Goal: Task Accomplishment & Management: Complete application form

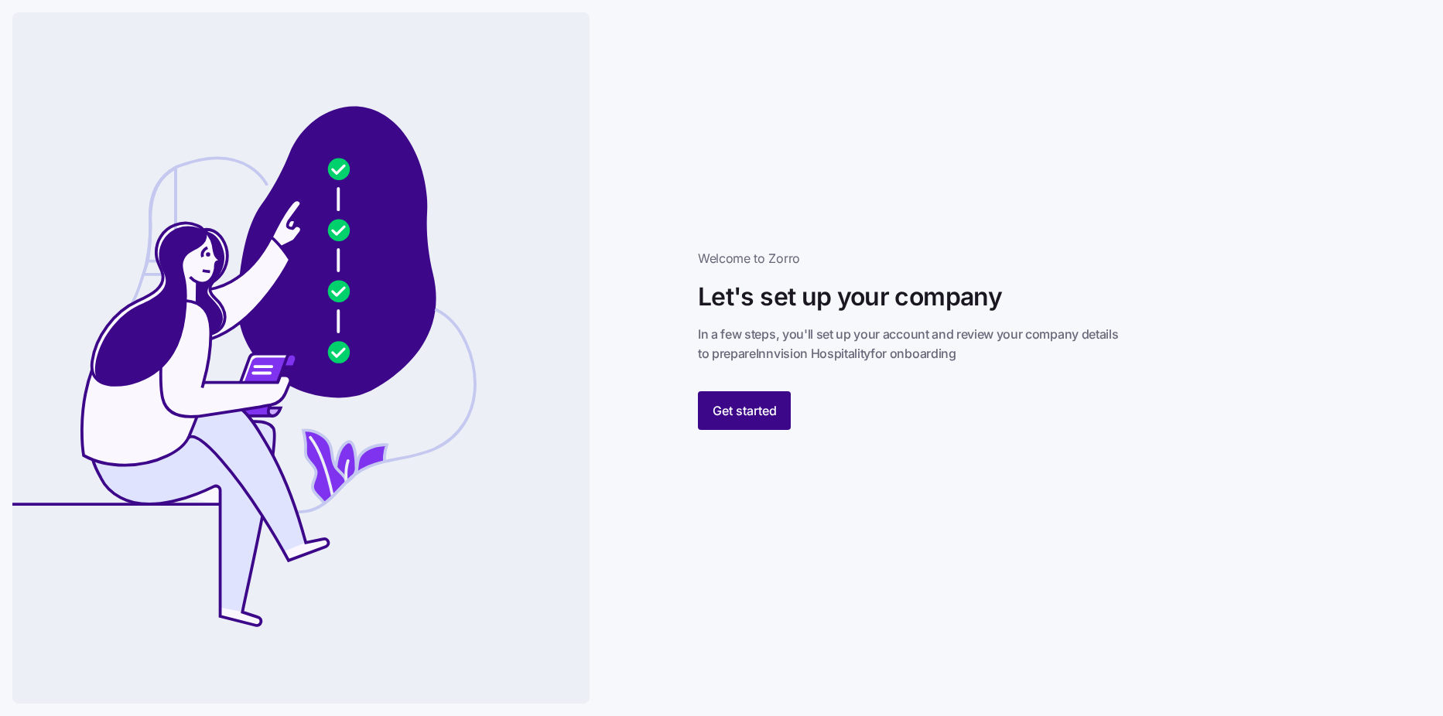
click at [746, 401] on button "Get started" at bounding box center [744, 410] width 93 height 39
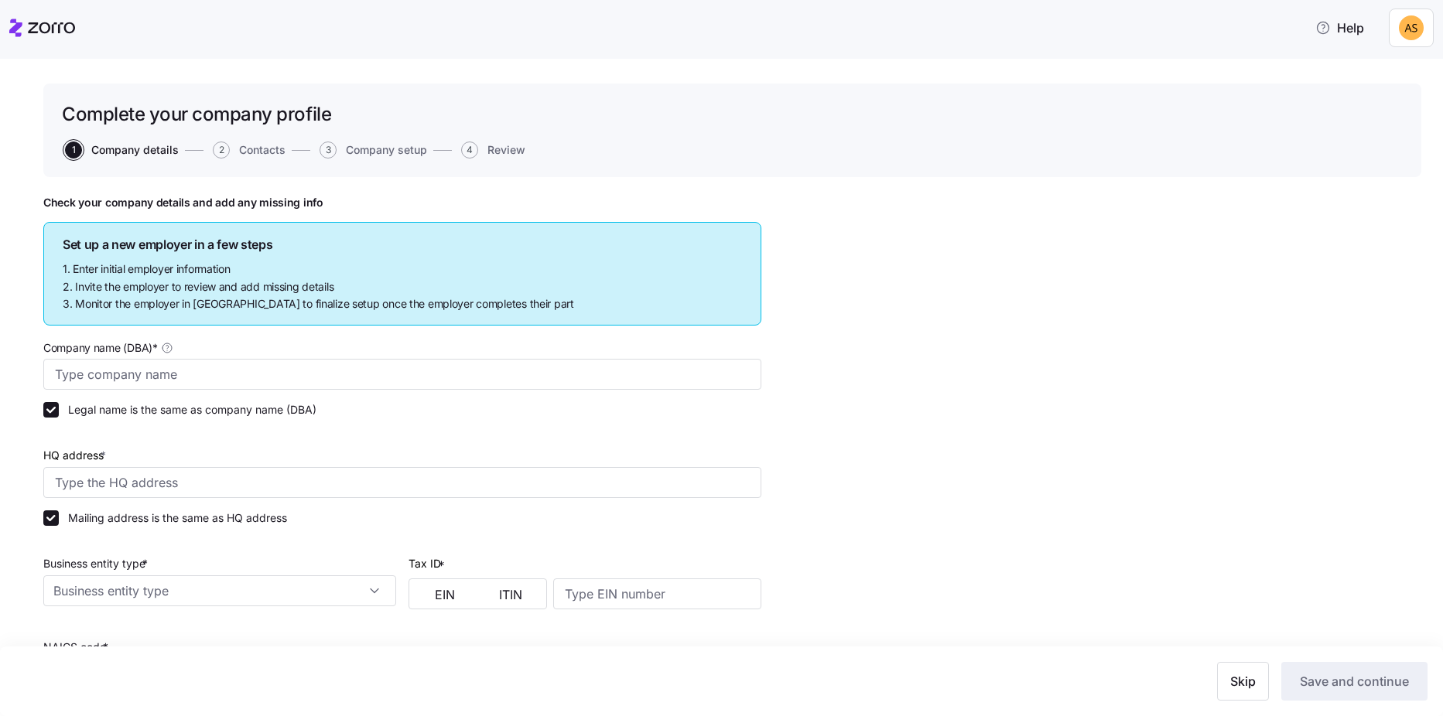
type input "Innvision Hospitality"
type input "[STREET_ADDRESS][PERSON_NAME]"
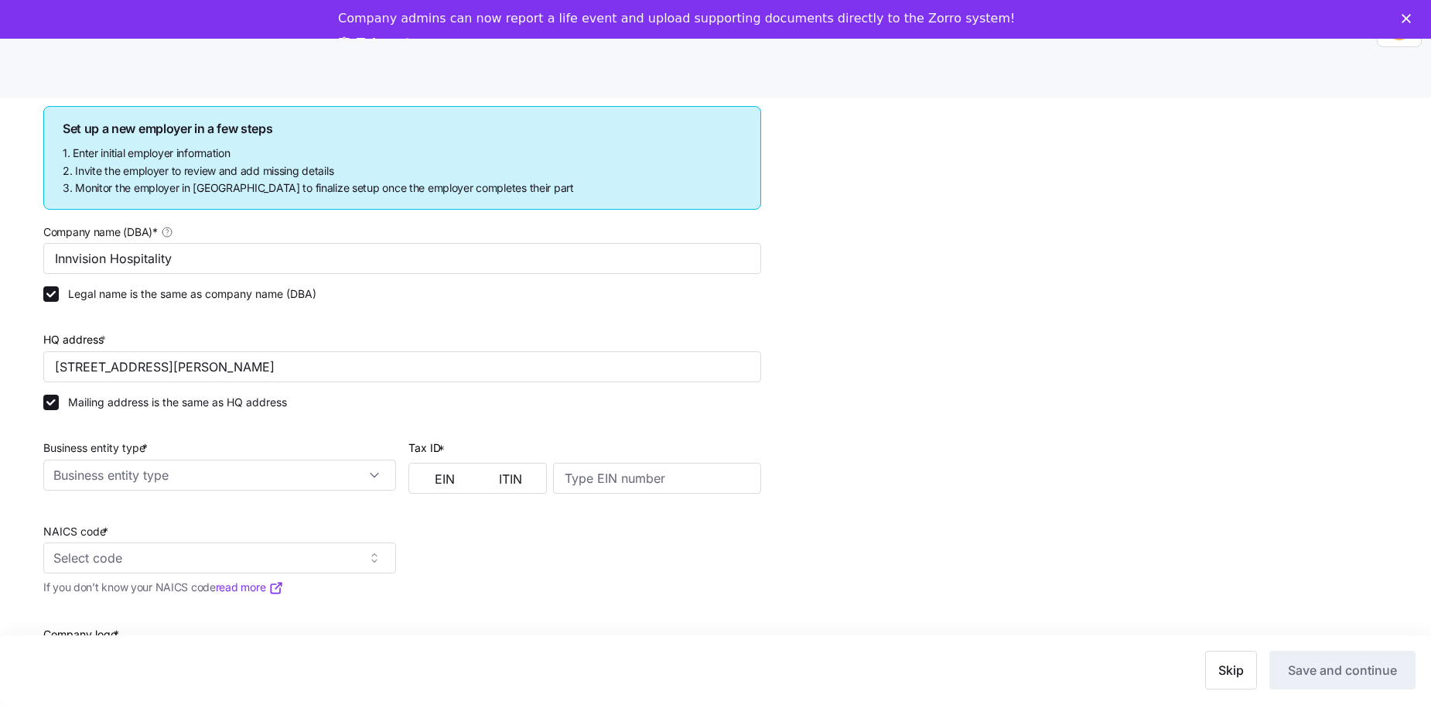
scroll to position [253, 0]
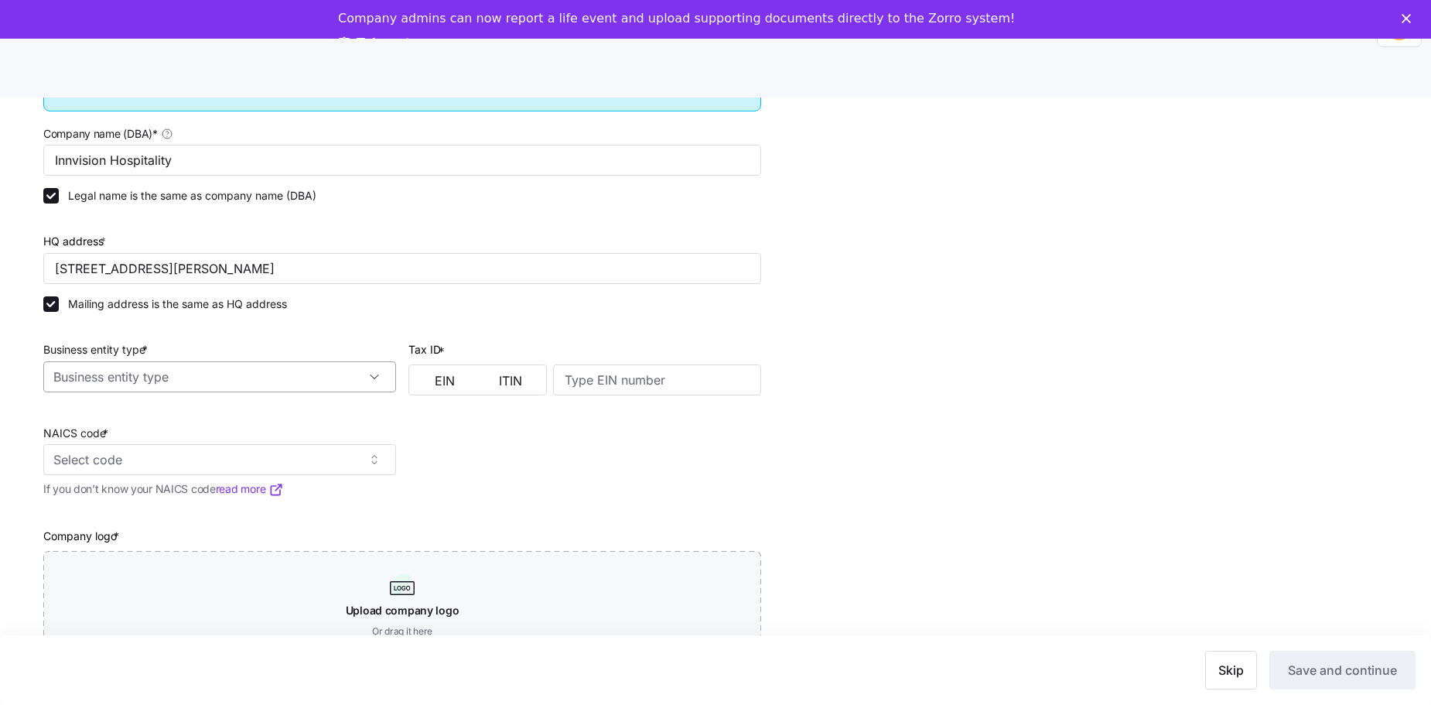
click at [371, 375] on input "Business entity type *" at bounding box center [219, 376] width 353 height 31
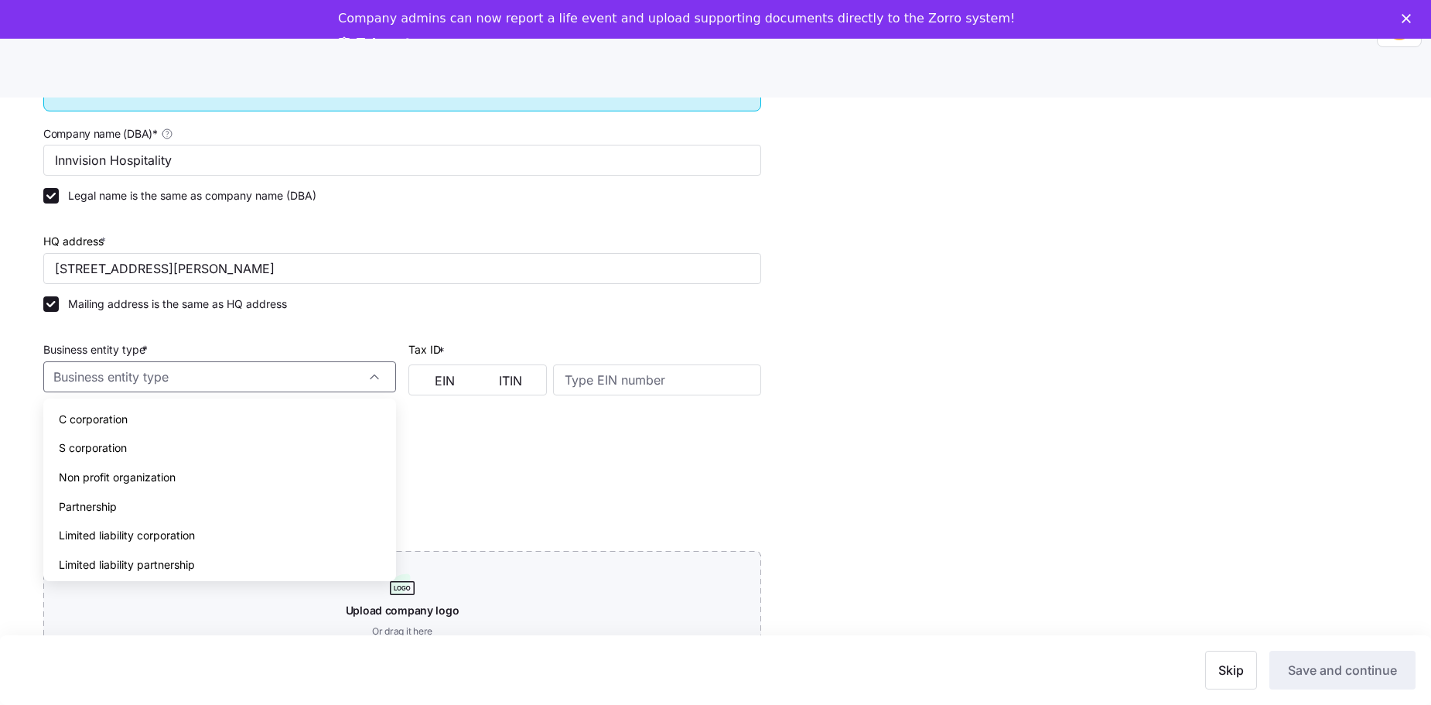
click at [114, 443] on span "S corporation" at bounding box center [93, 447] width 68 height 17
type input "S corporation"
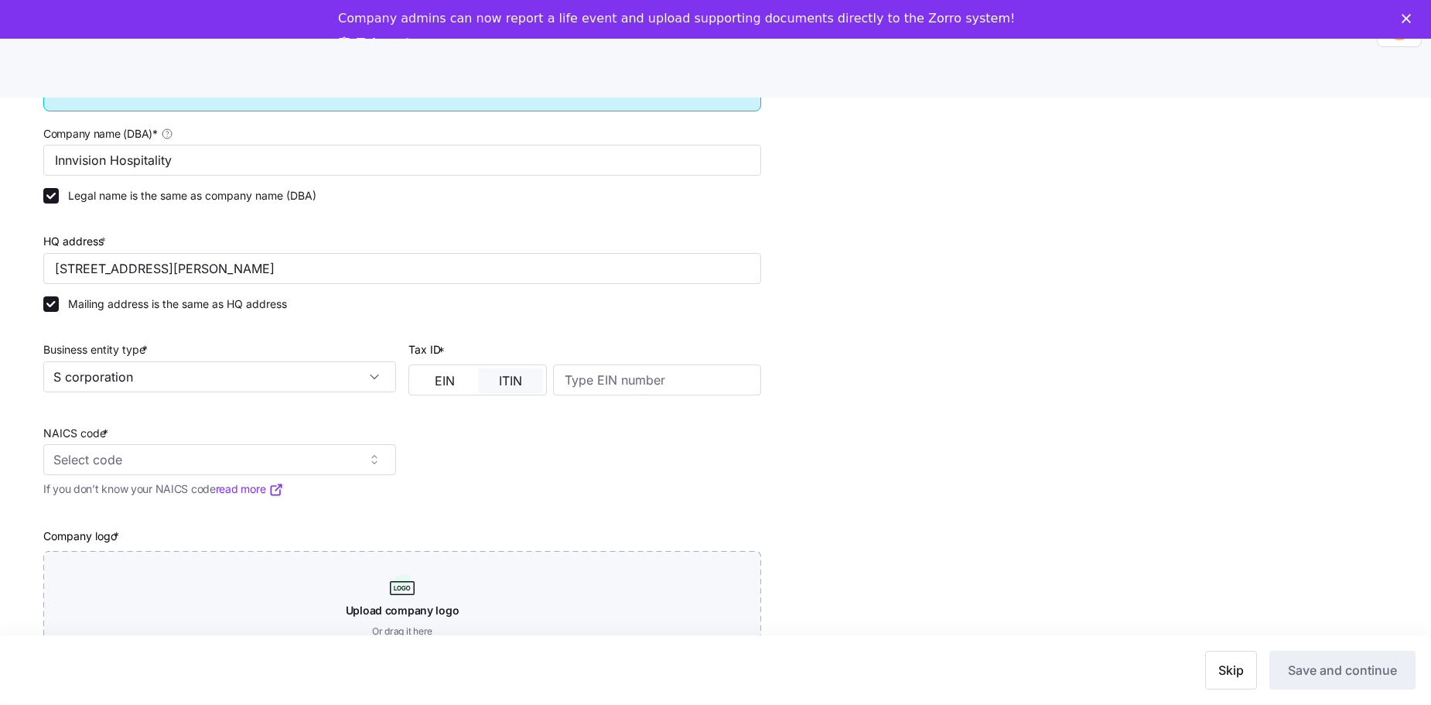
click at [487, 381] on button "ITIN" at bounding box center [511, 380] width 66 height 25
click at [445, 383] on span "EIN" at bounding box center [445, 380] width 20 height 12
click at [618, 383] on input at bounding box center [657, 379] width 208 height 31
type input "200651285"
click at [111, 466] on input "NAICS code *" at bounding box center [219, 459] width 353 height 31
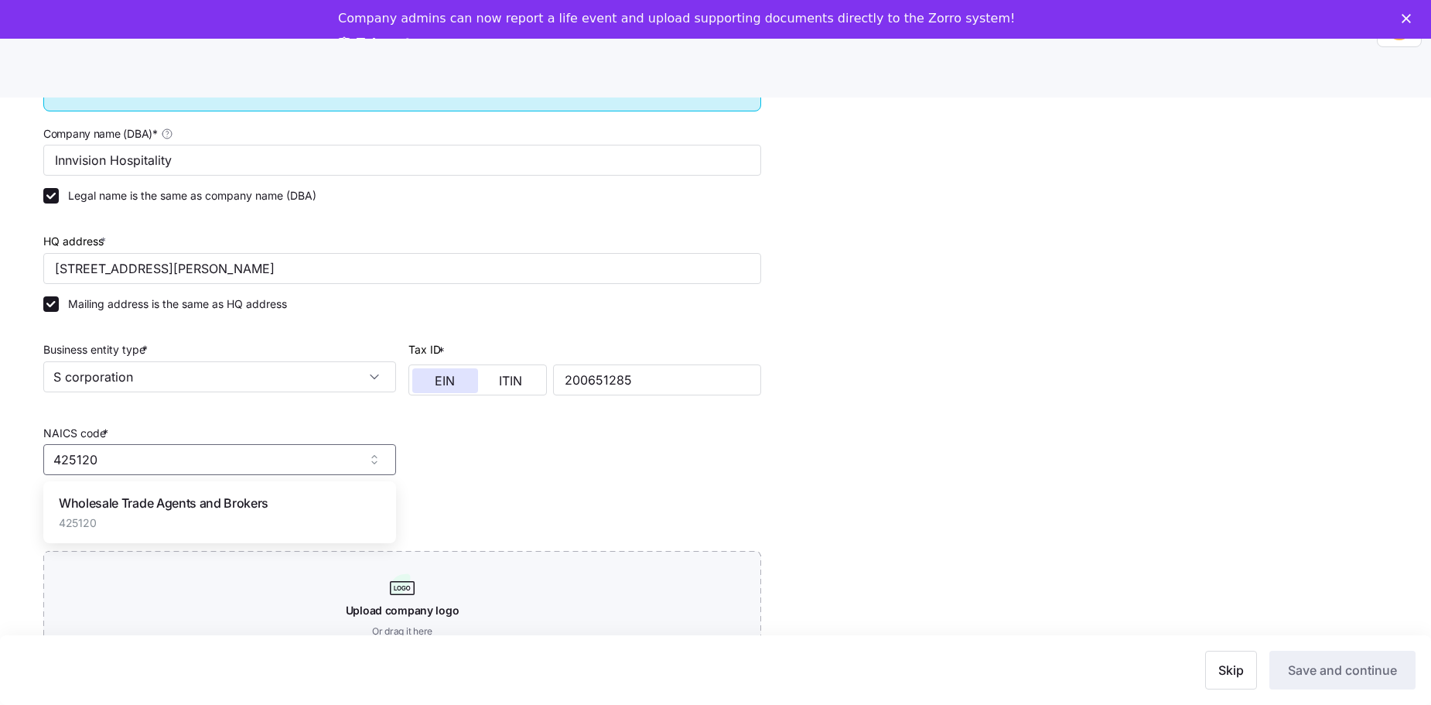
click at [168, 498] on span "Wholesale Trade Agents and Brokers" at bounding box center [164, 502] width 210 height 19
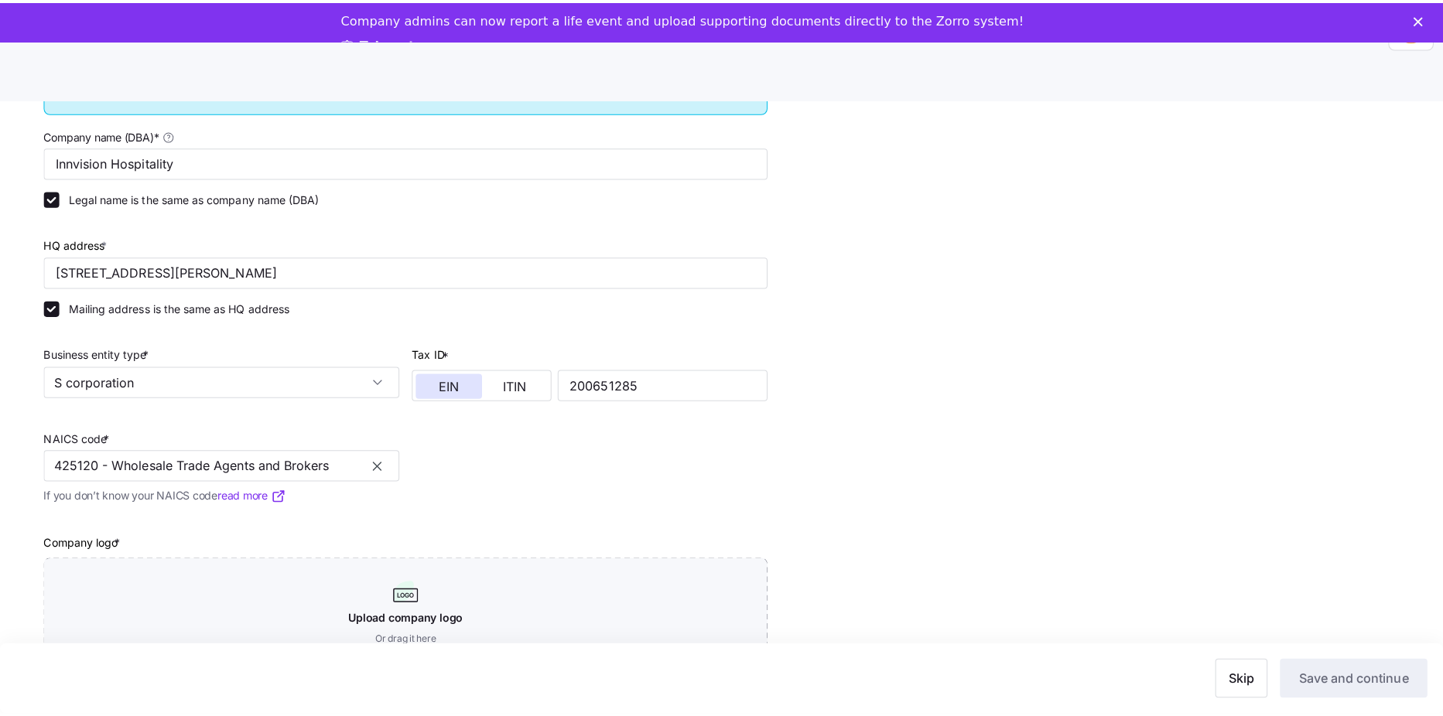
scroll to position [50, 0]
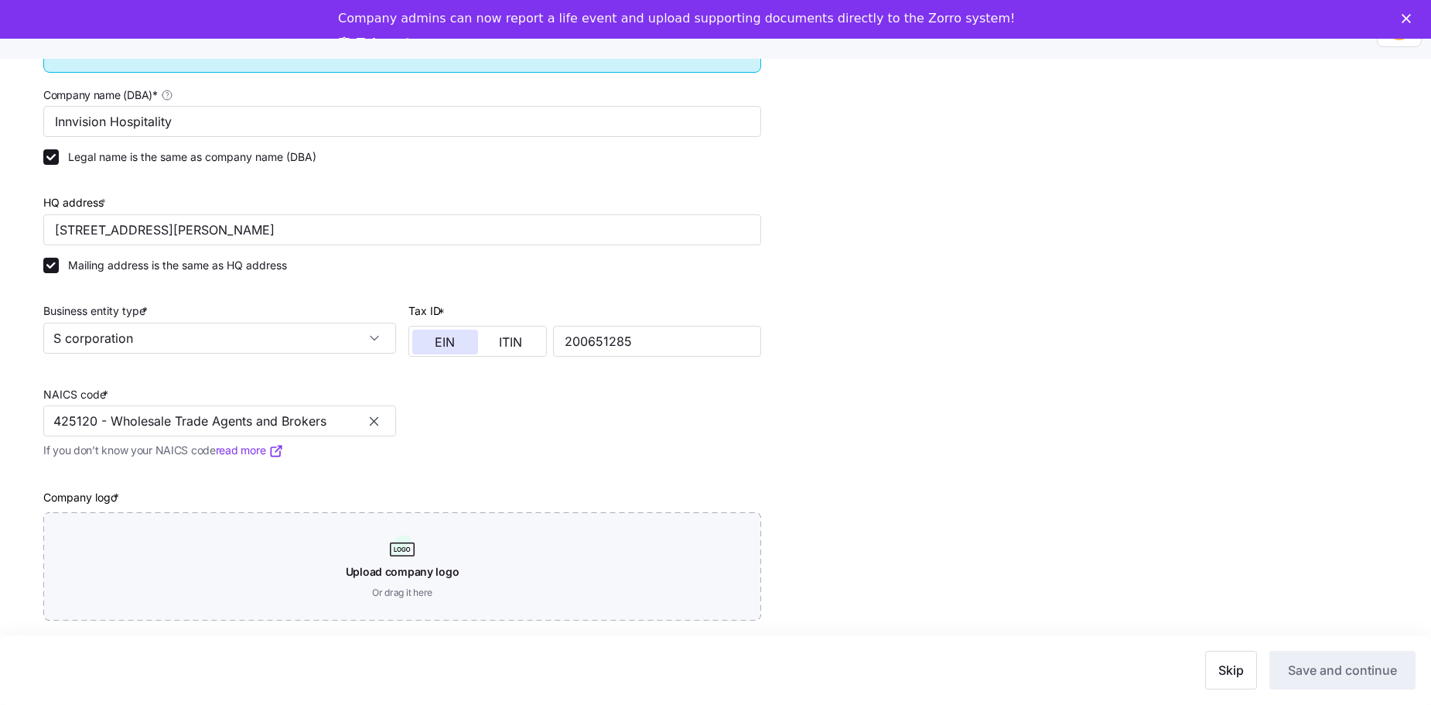
click at [0, 0] on div "Oilseed and Grain Farming 1111" at bounding box center [0, 0] width 0 height 0
drag, startPoint x: 284, startPoint y: 409, endPoint x: 20, endPoint y: 405, distance: 263.8
click at [20, 405] on div "Complete your company profile 1 Company details 2 Contacts 3 Company setup 4 Re…" at bounding box center [715, 382] width 1431 height 646
click at [189, 449] on div "Wholesale Trade Agents and Brokers 425120" at bounding box center [220, 473] width 340 height 49
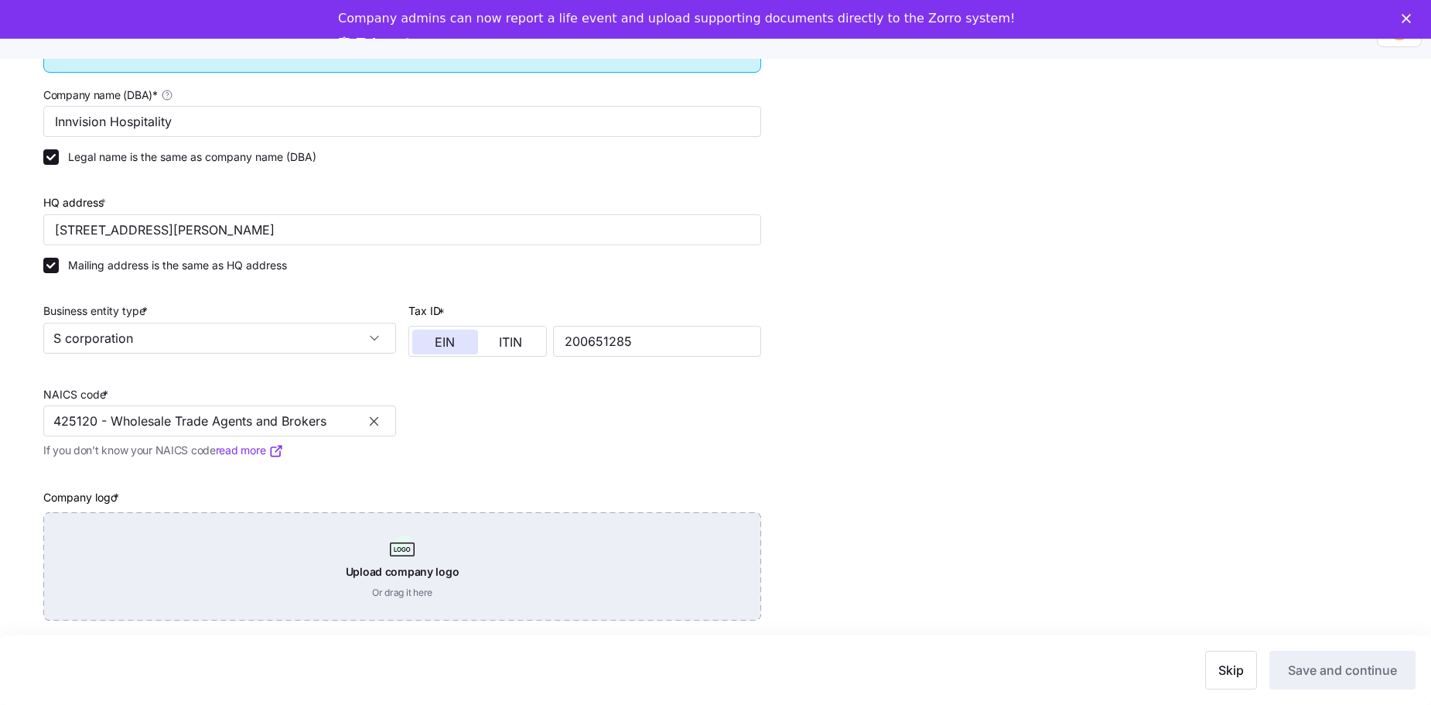
type input "425120 - Wholesale Trade Agents and Brokers"
click at [438, 553] on div "Upload company logo Or drag it here" at bounding box center [402, 566] width 718 height 108
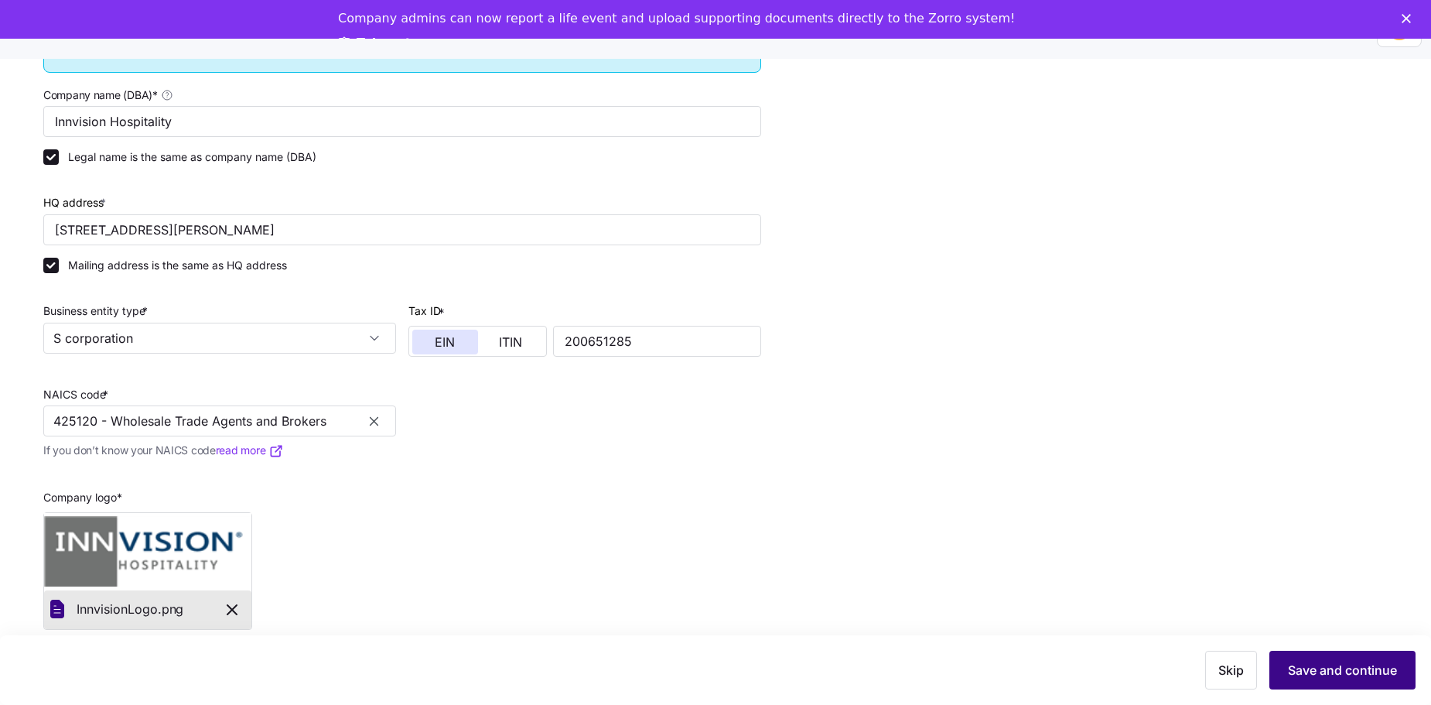
click at [1314, 667] on span "Save and continue" at bounding box center [1342, 670] width 109 height 19
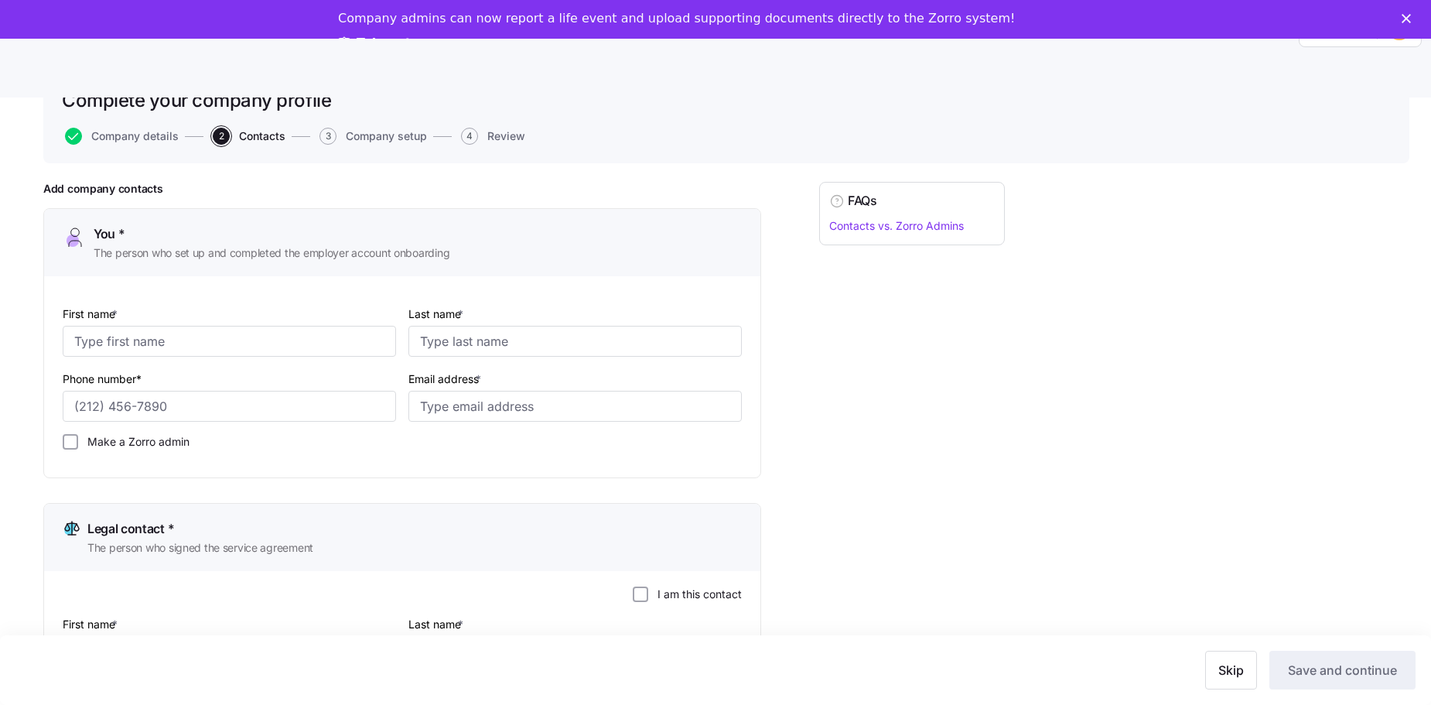
scroll to position [77, 0]
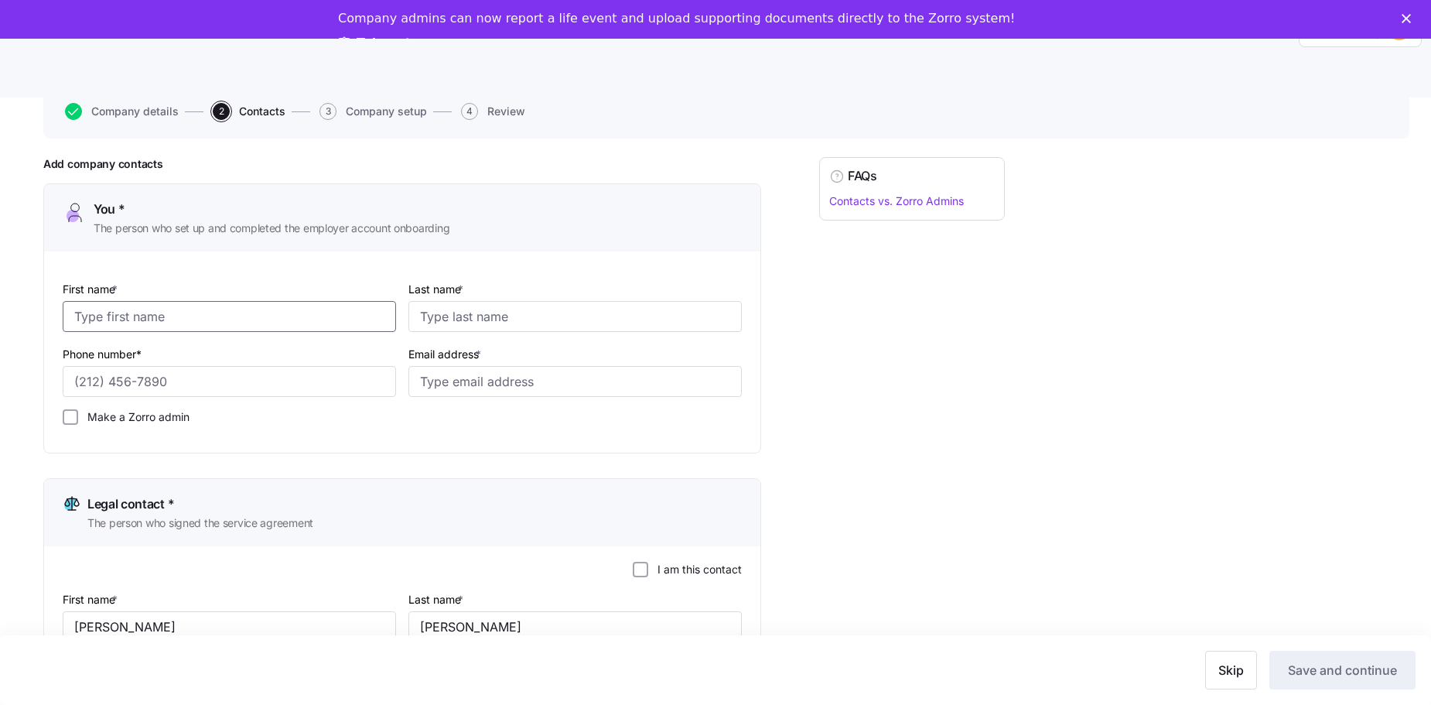
click at [166, 322] on input "First name *" at bounding box center [229, 316] width 333 height 31
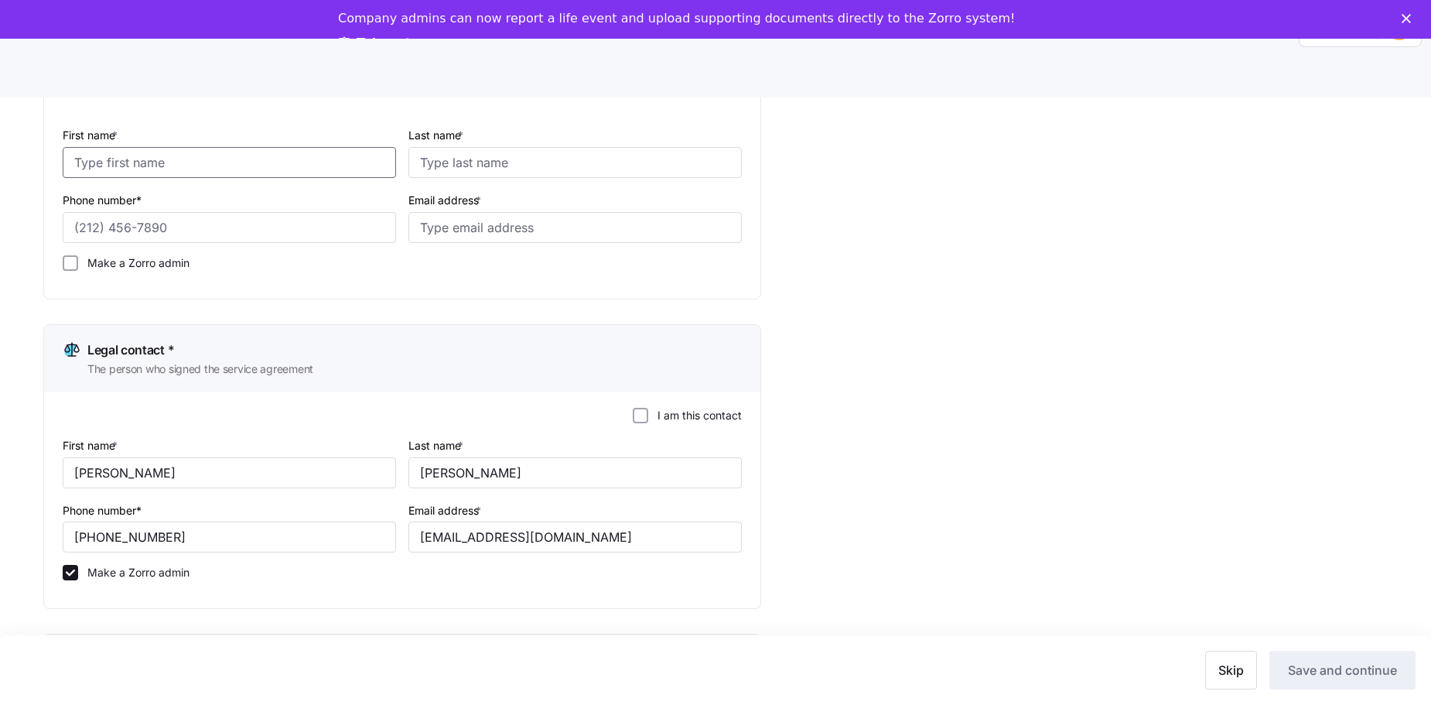
scroll to position [232, 0]
click at [220, 159] on input "First name *" at bounding box center [229, 161] width 333 height 31
type input "[PERSON_NAME]"
type input "[PHONE_NUMBER]"
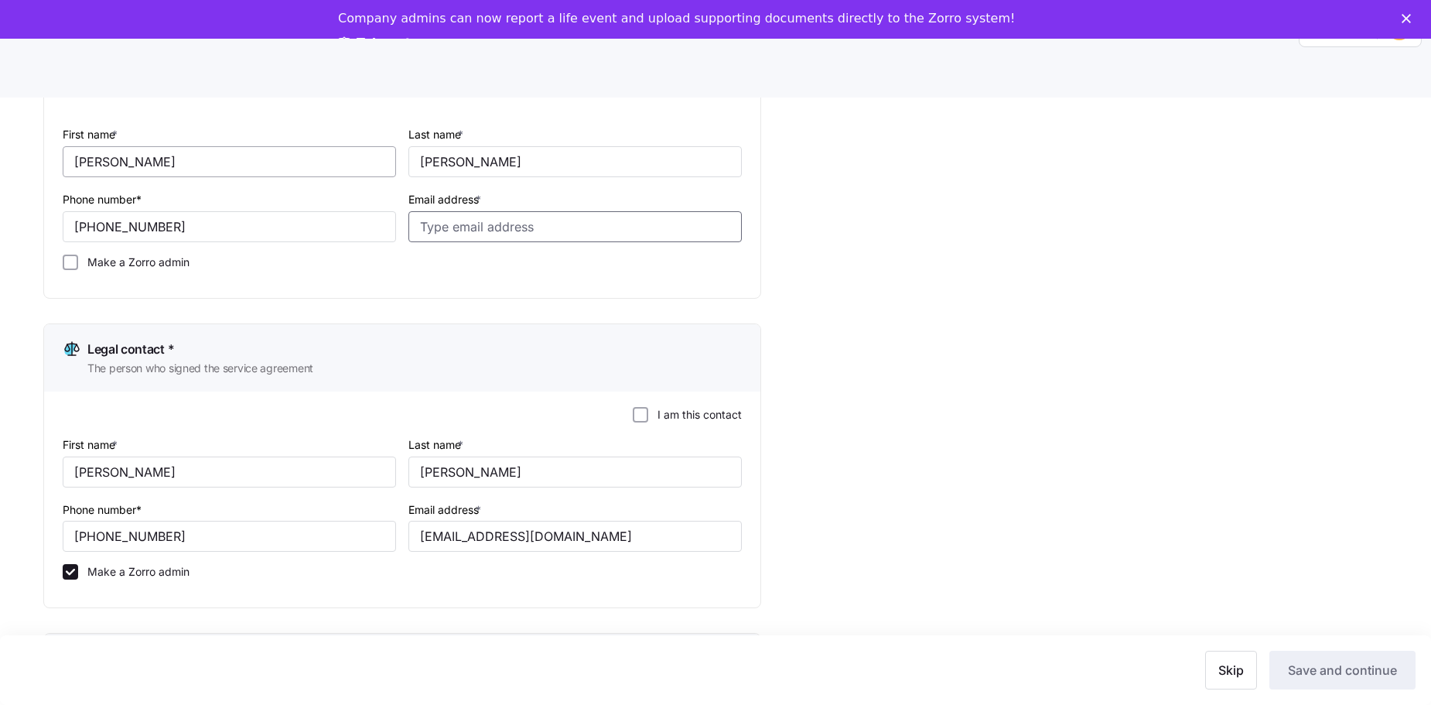
type input "[EMAIL_ADDRESS][DOMAIN_NAME]"
drag, startPoint x: 217, startPoint y: 225, endPoint x: 126, endPoint y: 232, distance: 90.8
click at [126, 232] on input "[PHONE_NUMBER]" at bounding box center [229, 226] width 333 height 31
type input "[PHONE_NUMBER]"
click at [119, 260] on label "Make a Zorro admin" at bounding box center [133, 261] width 111 height 15
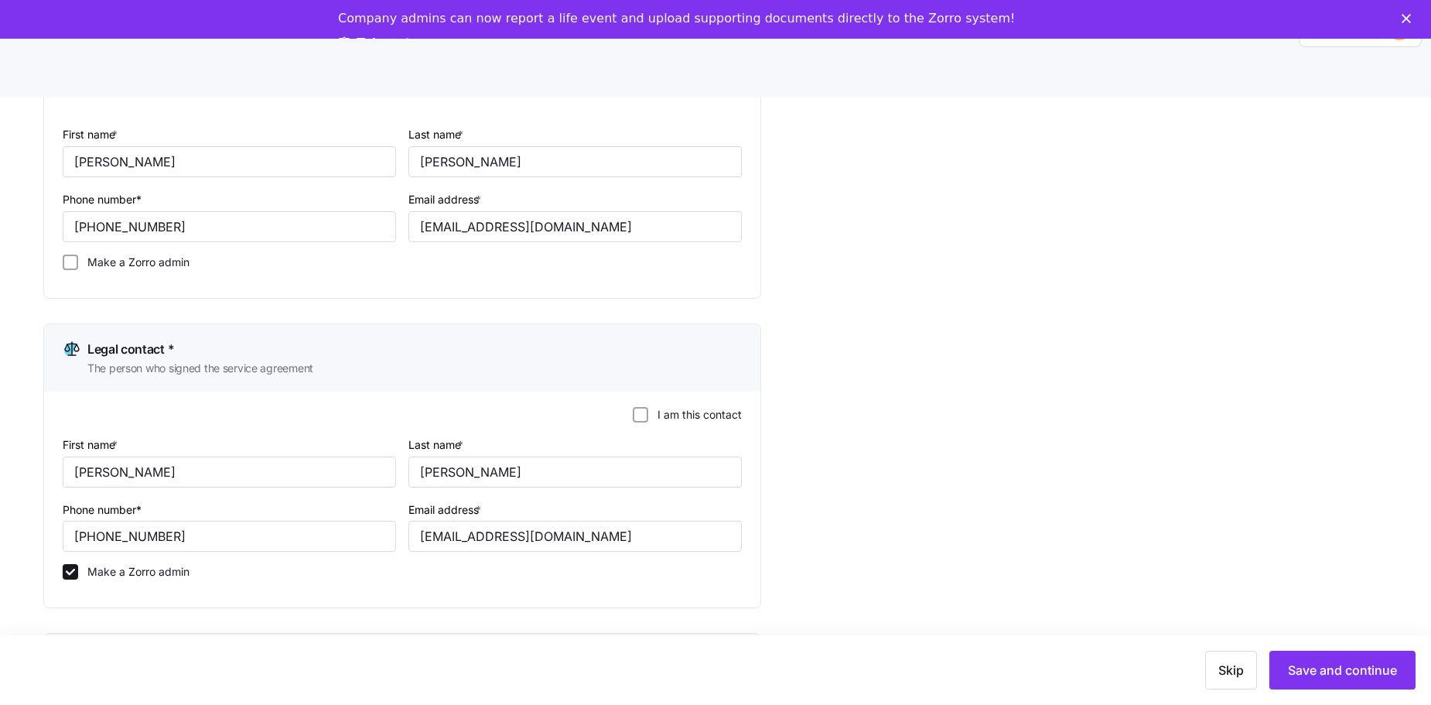
click at [78, 260] on input "Make a Zorro admin" at bounding box center [70, 261] width 15 height 15
checkbox input "true"
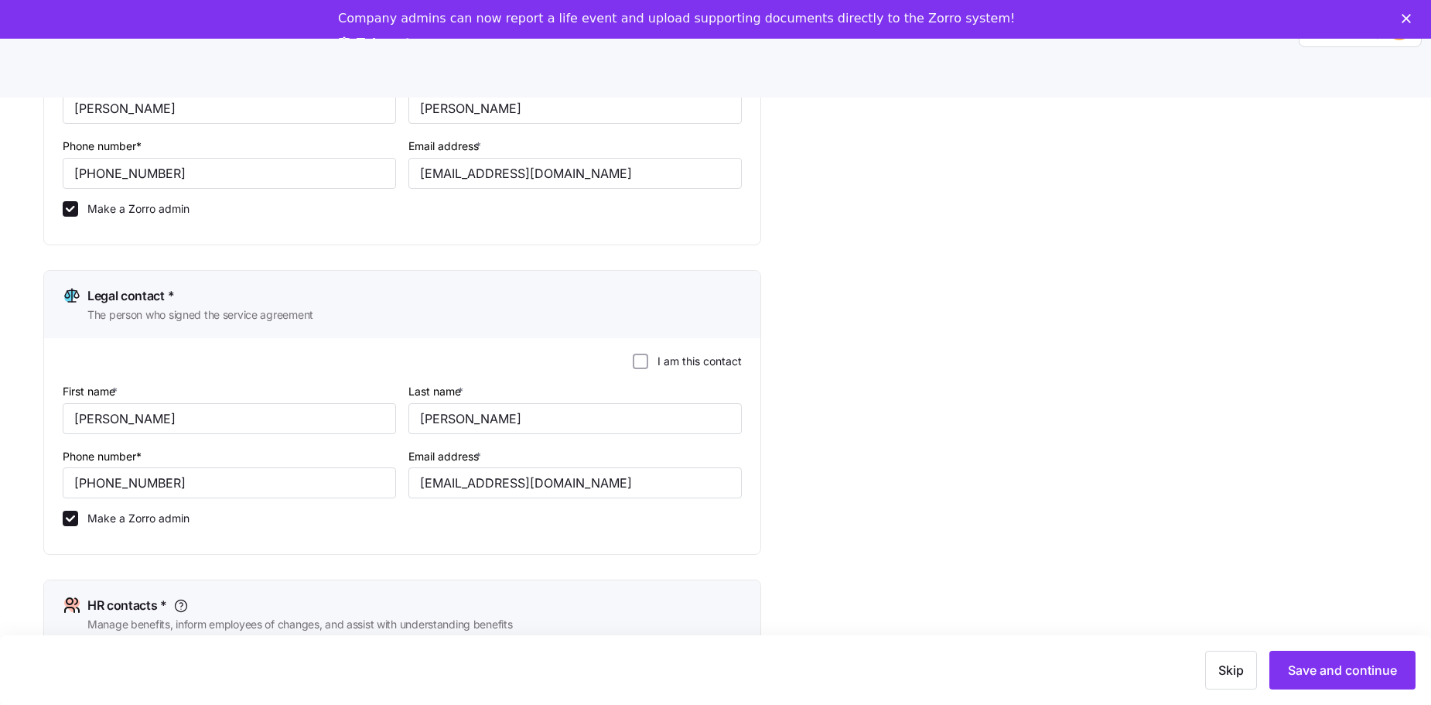
scroll to position [309, 0]
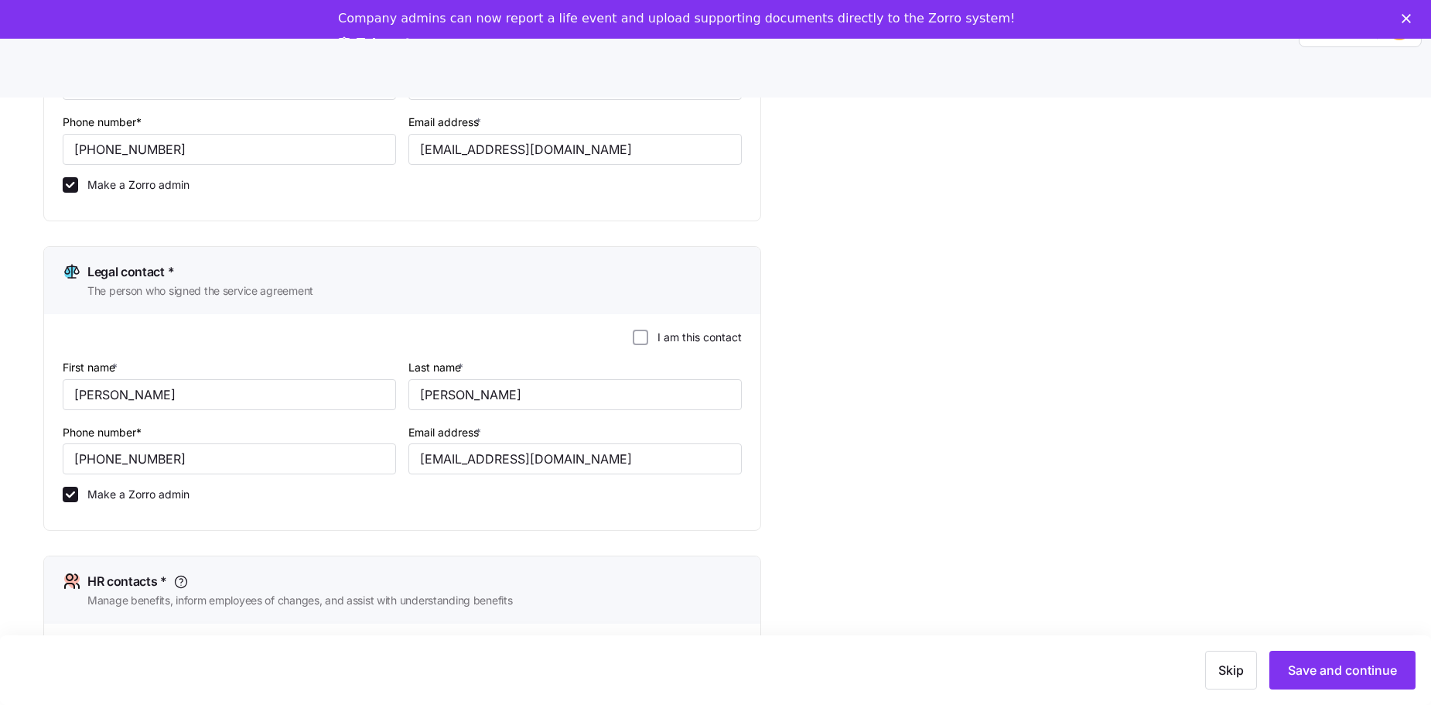
click at [668, 337] on label "I am this contact" at bounding box center [695, 337] width 94 height 15
click at [648, 337] on input "I am this contact" at bounding box center [640, 337] width 15 height 15
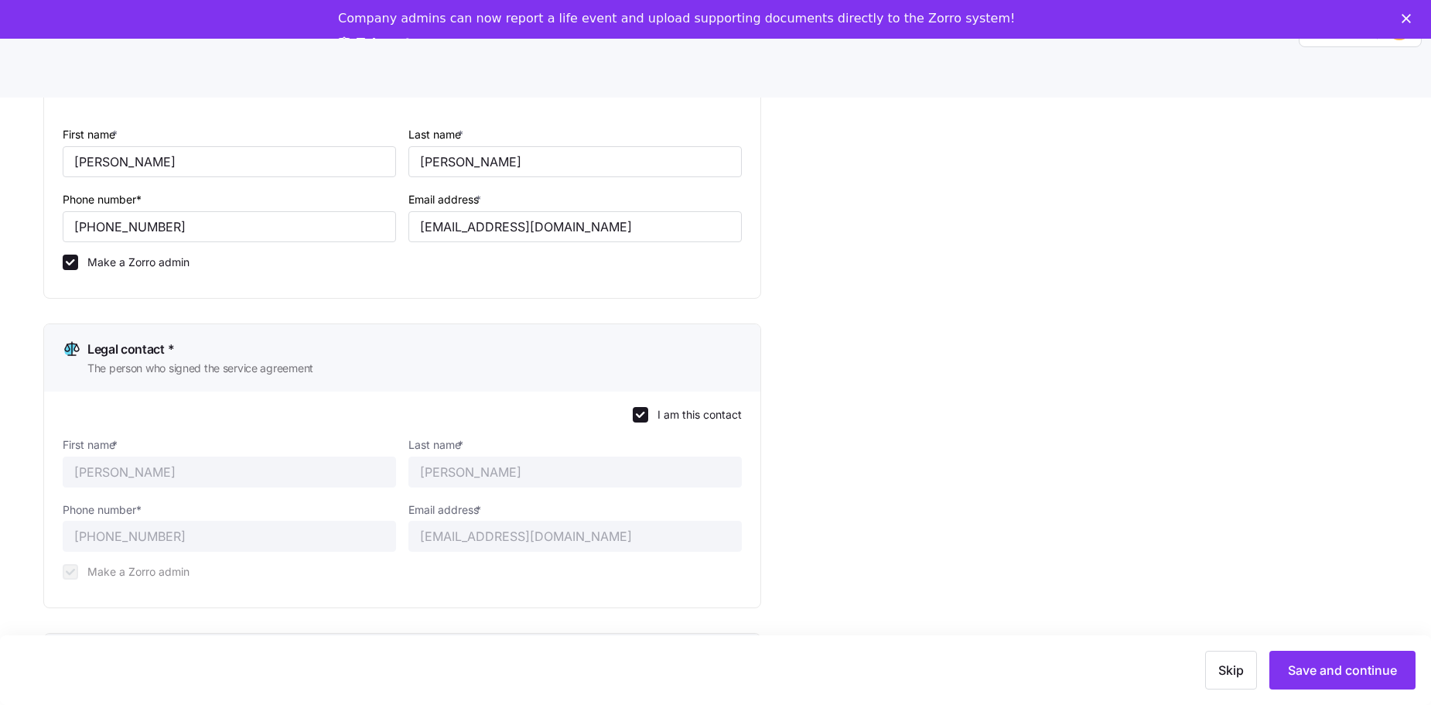
scroll to position [155, 0]
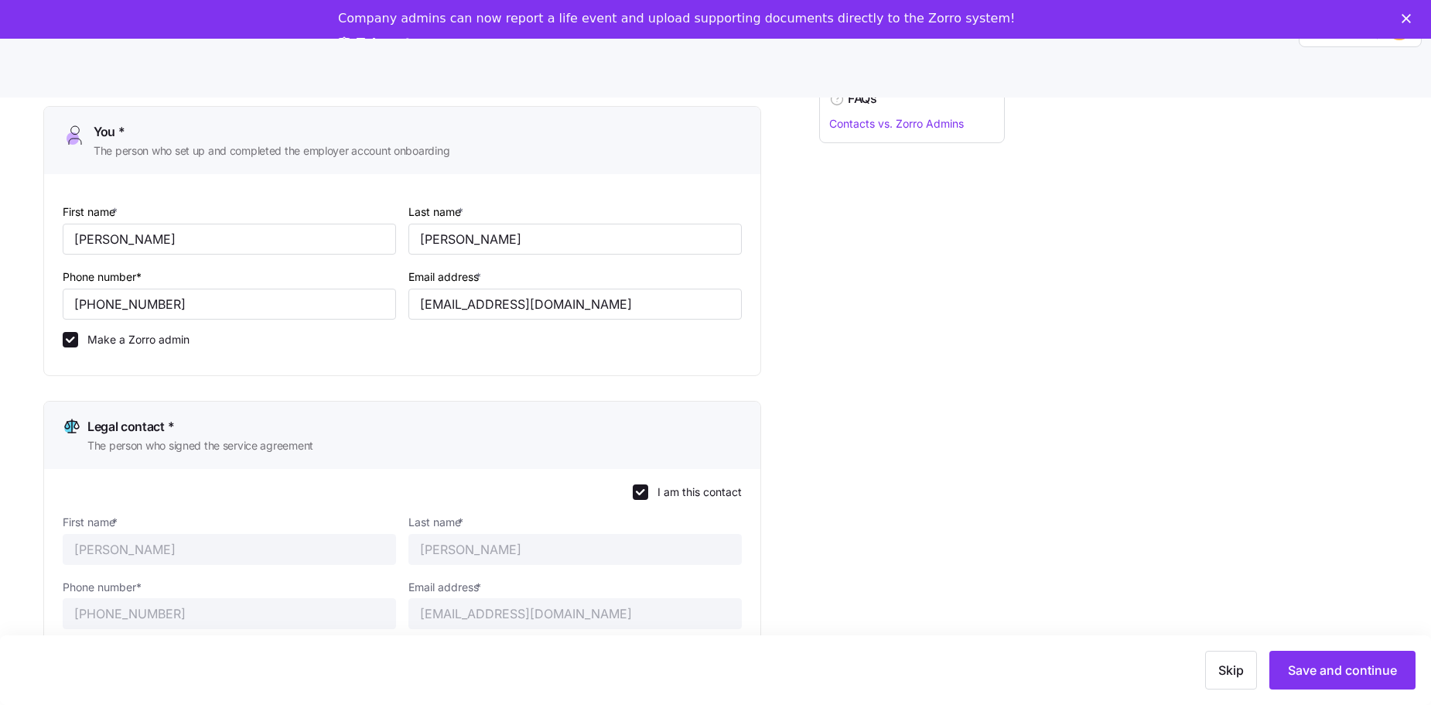
click at [665, 489] on label "I am this contact" at bounding box center [695, 491] width 94 height 15
click at [648, 489] on input "I am this contact" at bounding box center [640, 491] width 15 height 15
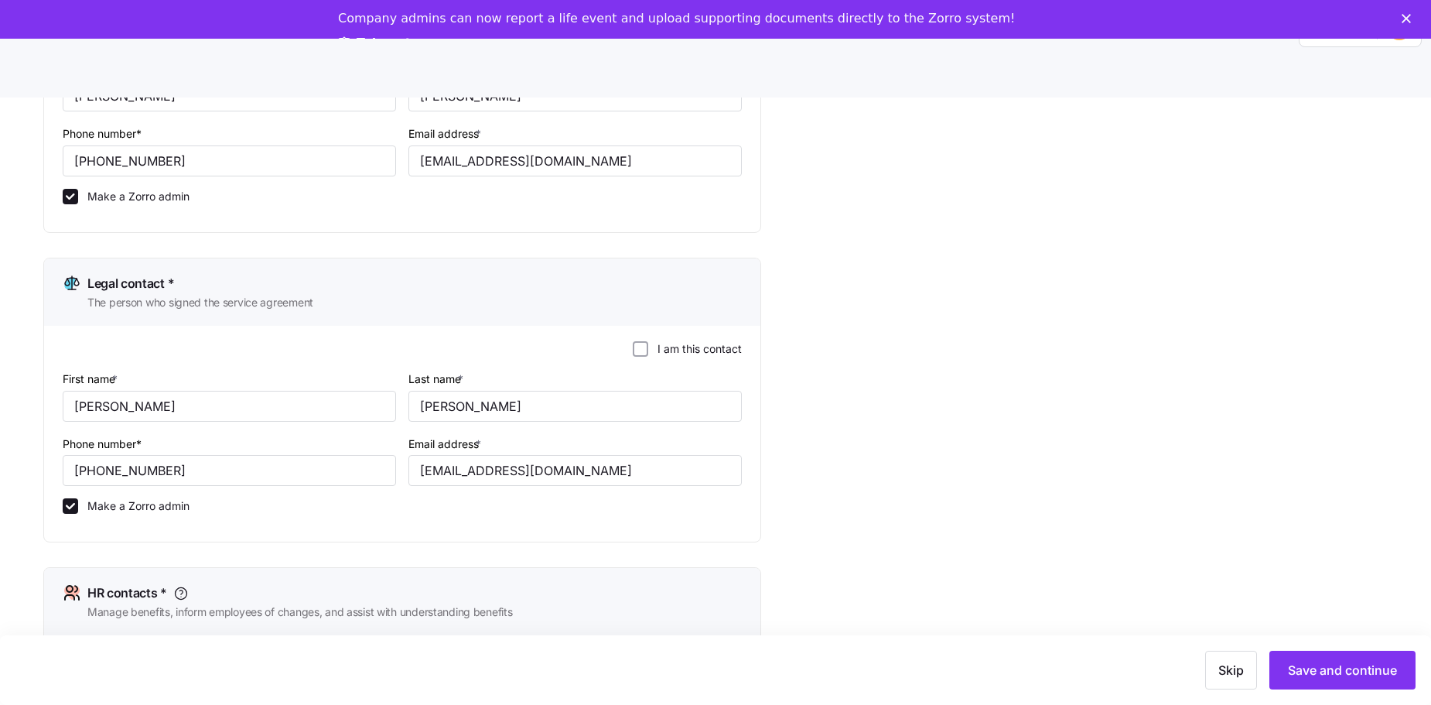
scroll to position [309, 0]
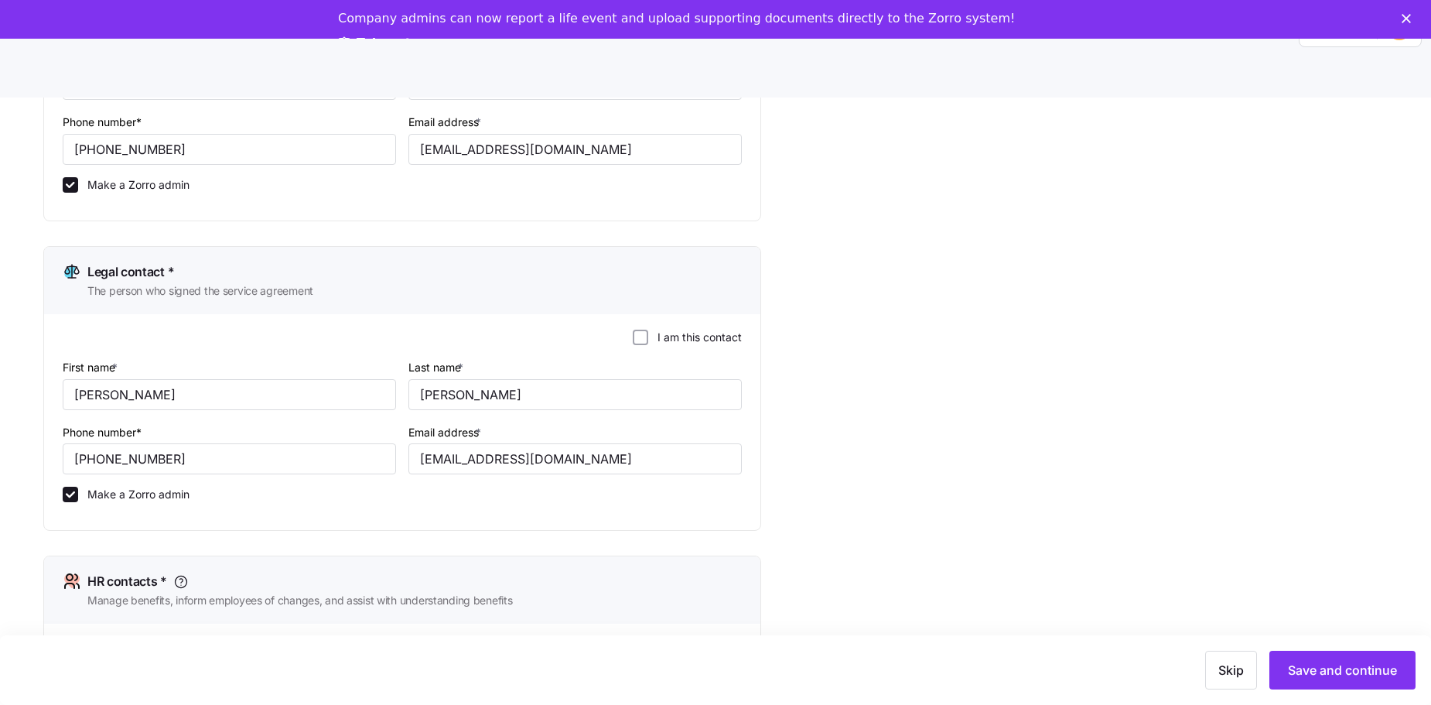
drag, startPoint x: 1303, startPoint y: 663, endPoint x: 732, endPoint y: 572, distance: 578.9
click at [910, 557] on div "Complete your company profile Company details 2 Contacts 3 Company setup 4 Revi…" at bounding box center [726, 527] width 1366 height 1429
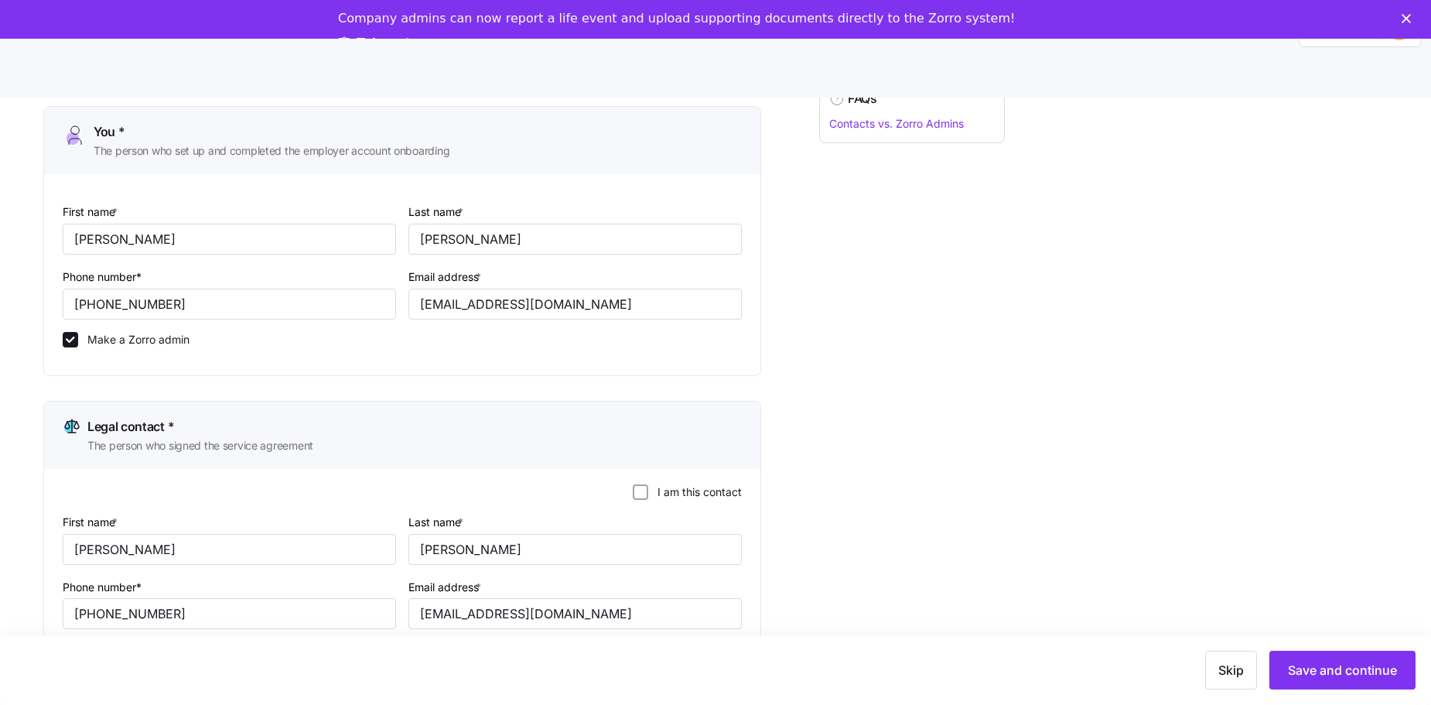
scroll to position [0, 0]
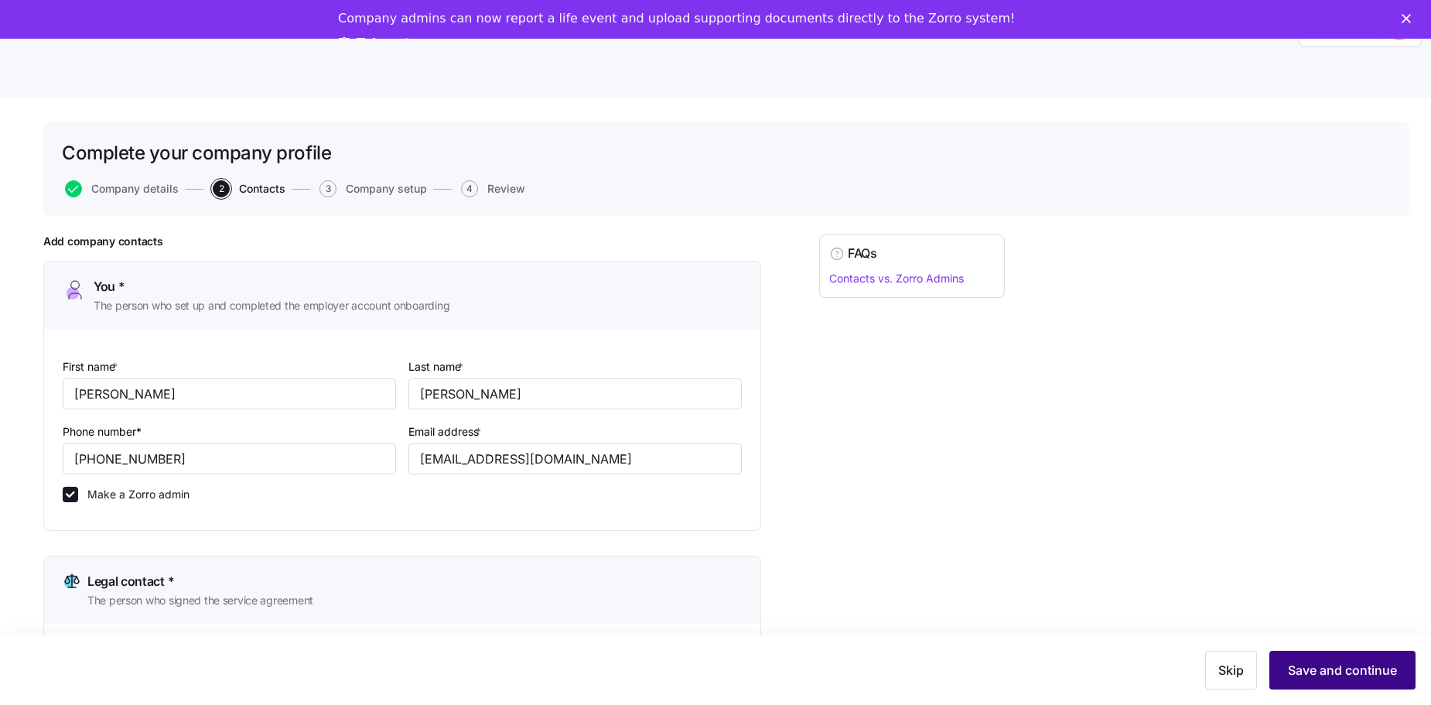
click at [1338, 665] on span "Save and continue" at bounding box center [1342, 670] width 109 height 19
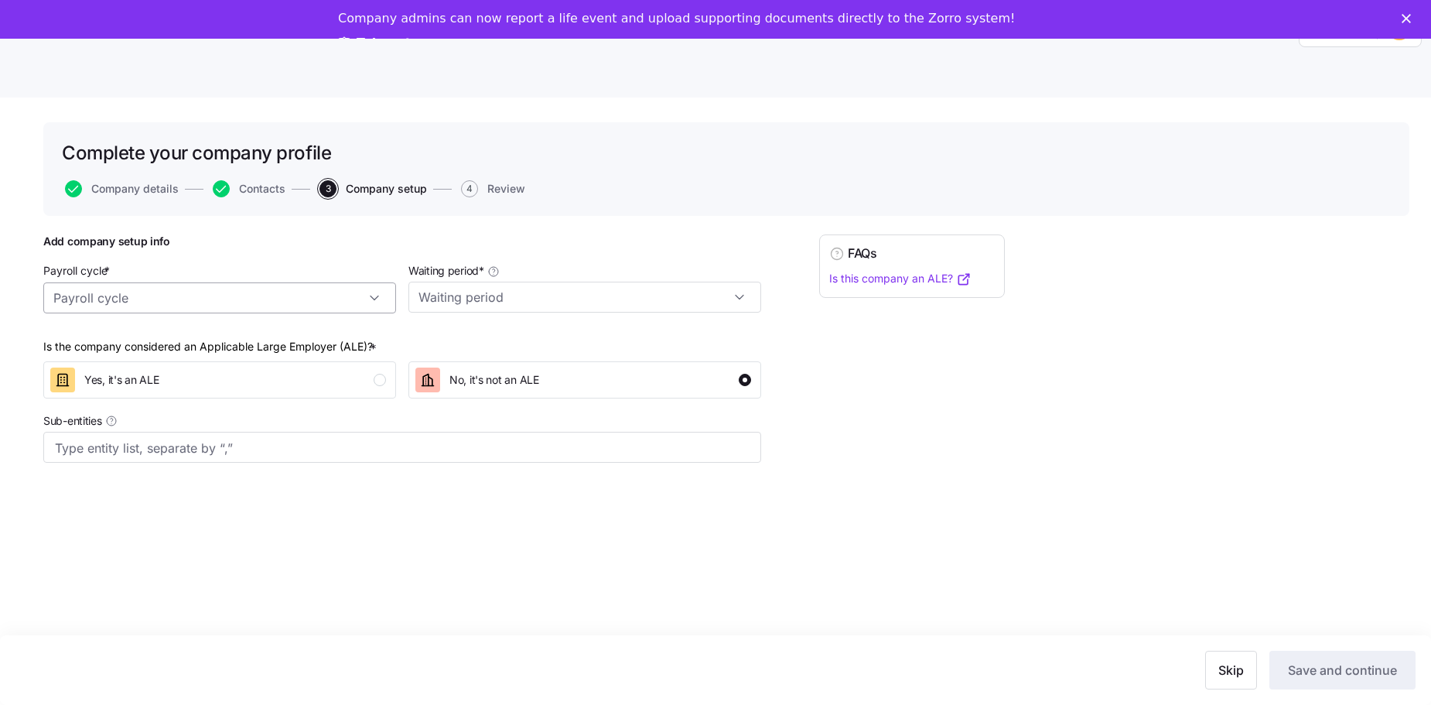
click at [386, 296] on input "Payroll cycle *" at bounding box center [219, 297] width 353 height 31
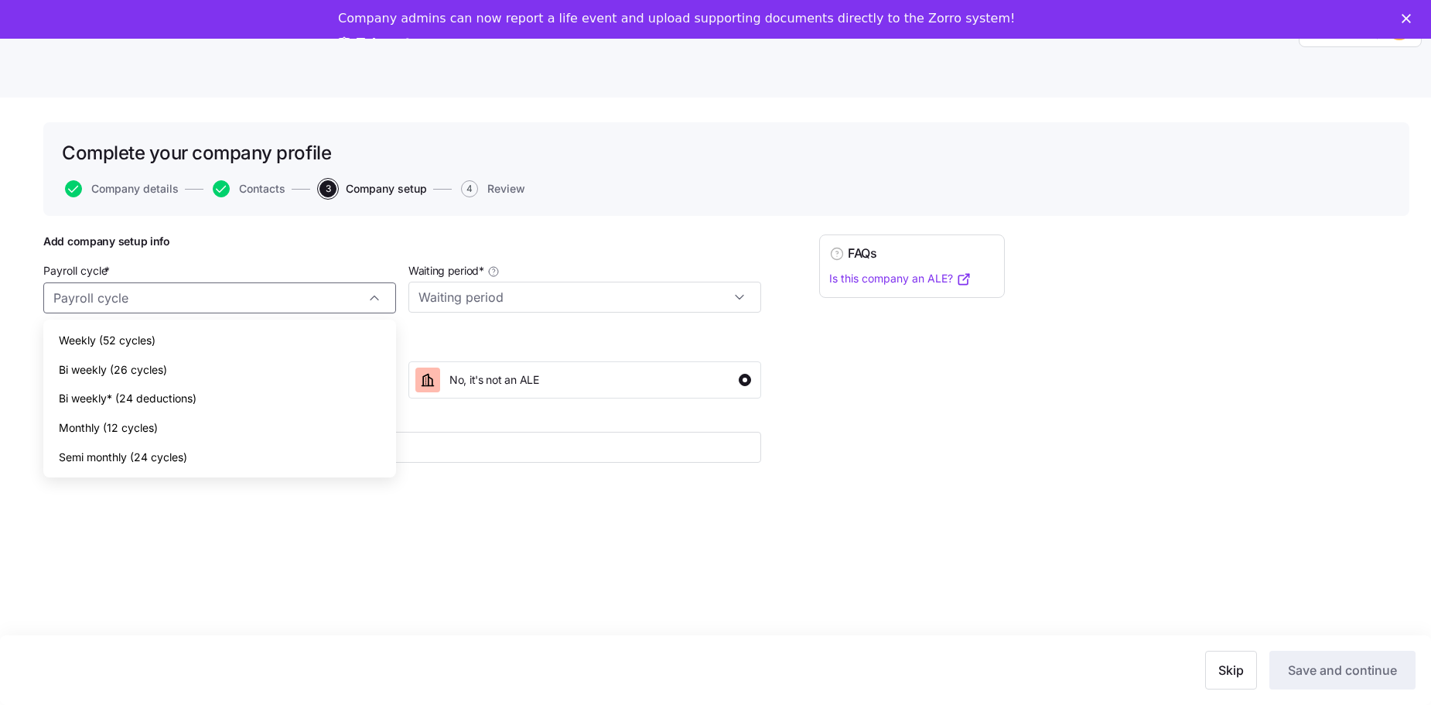
click at [148, 367] on span "Bi weekly (26 cycles)" at bounding box center [113, 369] width 108 height 17
type input "Bi weekly (26 cycles)"
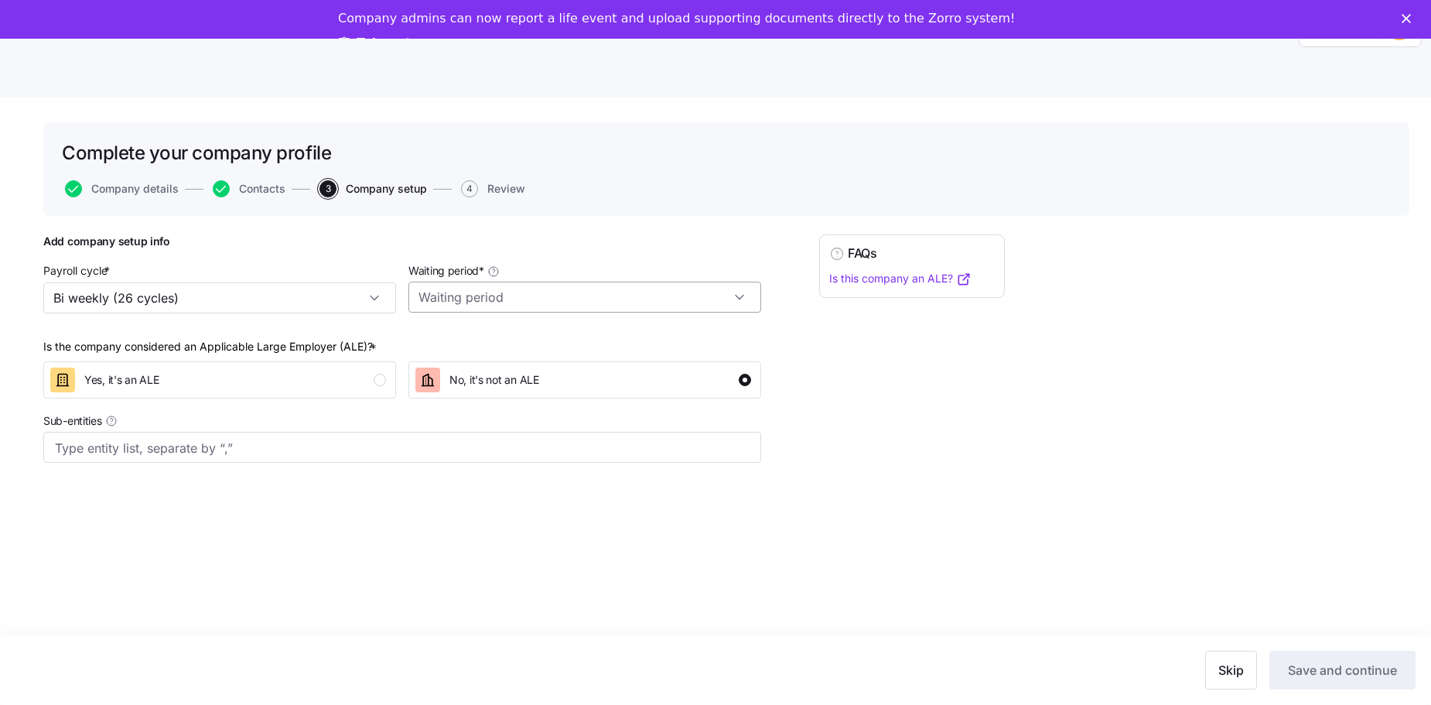
click at [736, 292] on input "Waiting period *" at bounding box center [584, 297] width 353 height 31
click at [484, 337] on span "No waiting period" at bounding box center [469, 339] width 90 height 17
type input "No waiting period"
click at [292, 449] on input "Sub-entities" at bounding box center [387, 448] width 664 height 20
click at [504, 571] on div "Complete your company profile Company details Contacts 3 Company setup 4 Review…" at bounding box center [715, 420] width 1431 height 646
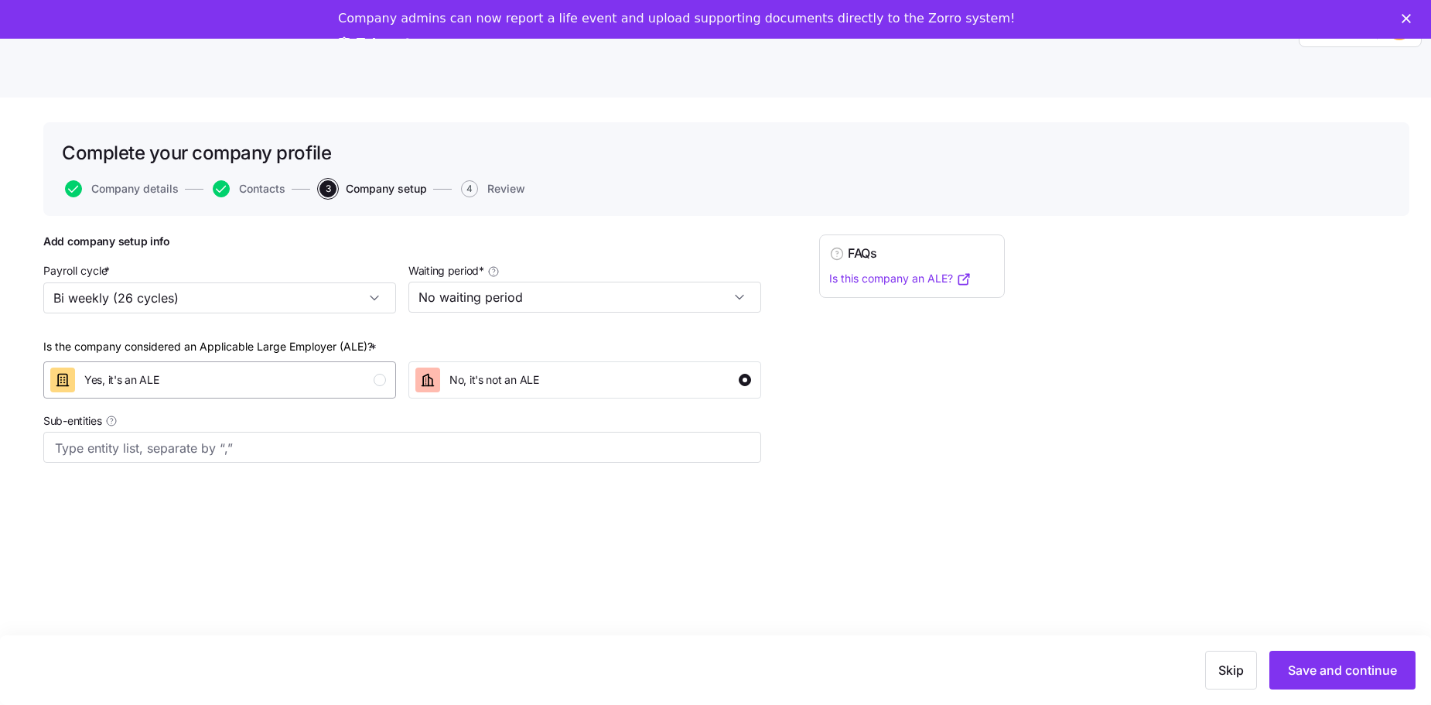
click at [333, 387] on div "Yes, it's an ALE" at bounding box center [218, 379] width 336 height 25
click at [1327, 655] on button "Save and continue" at bounding box center [1342, 670] width 146 height 39
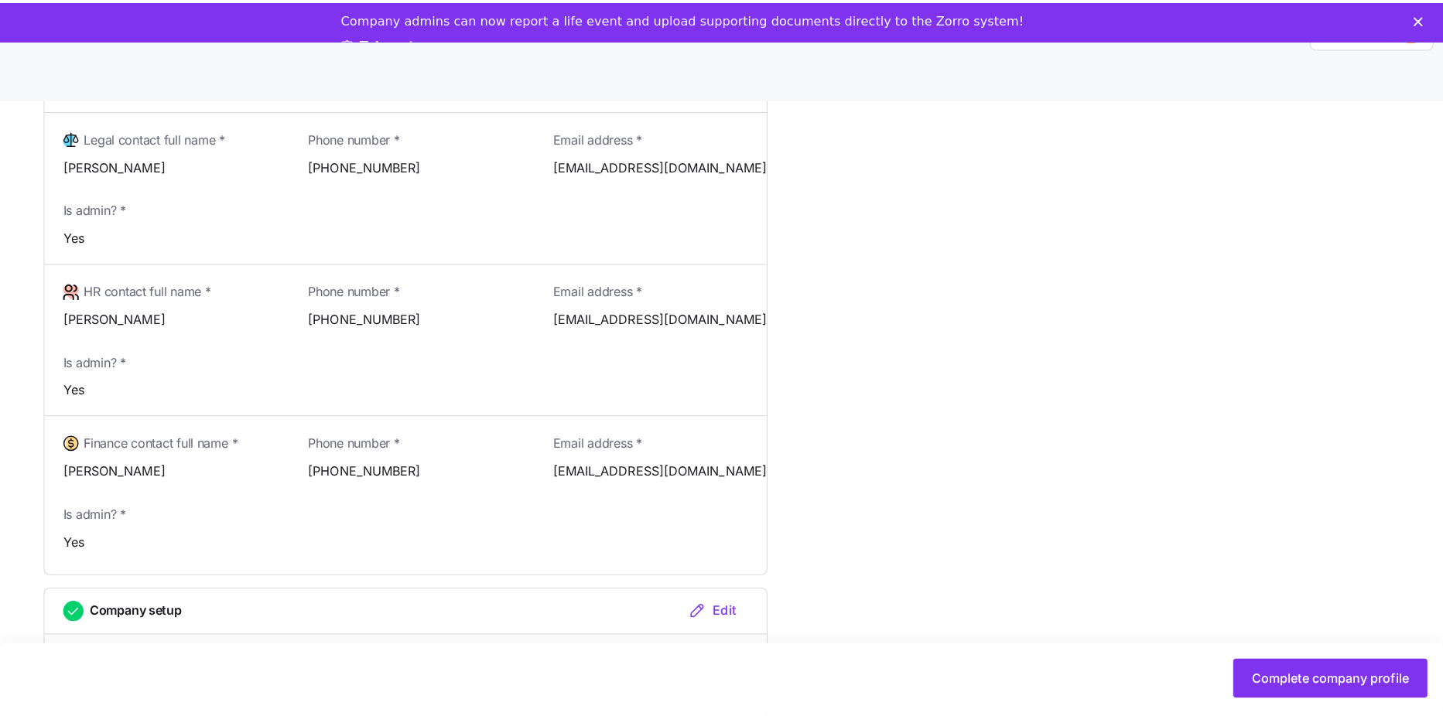
scroll to position [863, 0]
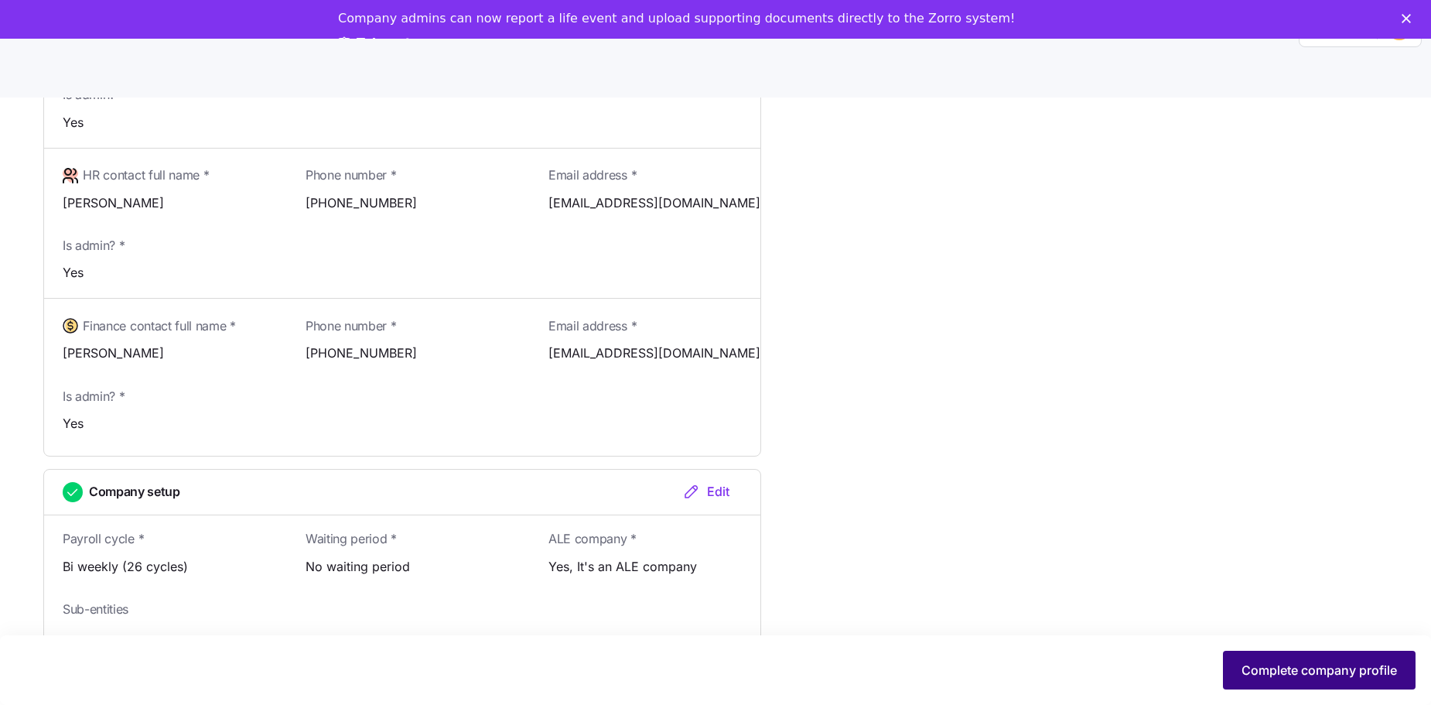
click at [1248, 652] on button "Complete company profile" at bounding box center [1319, 670] width 193 height 39
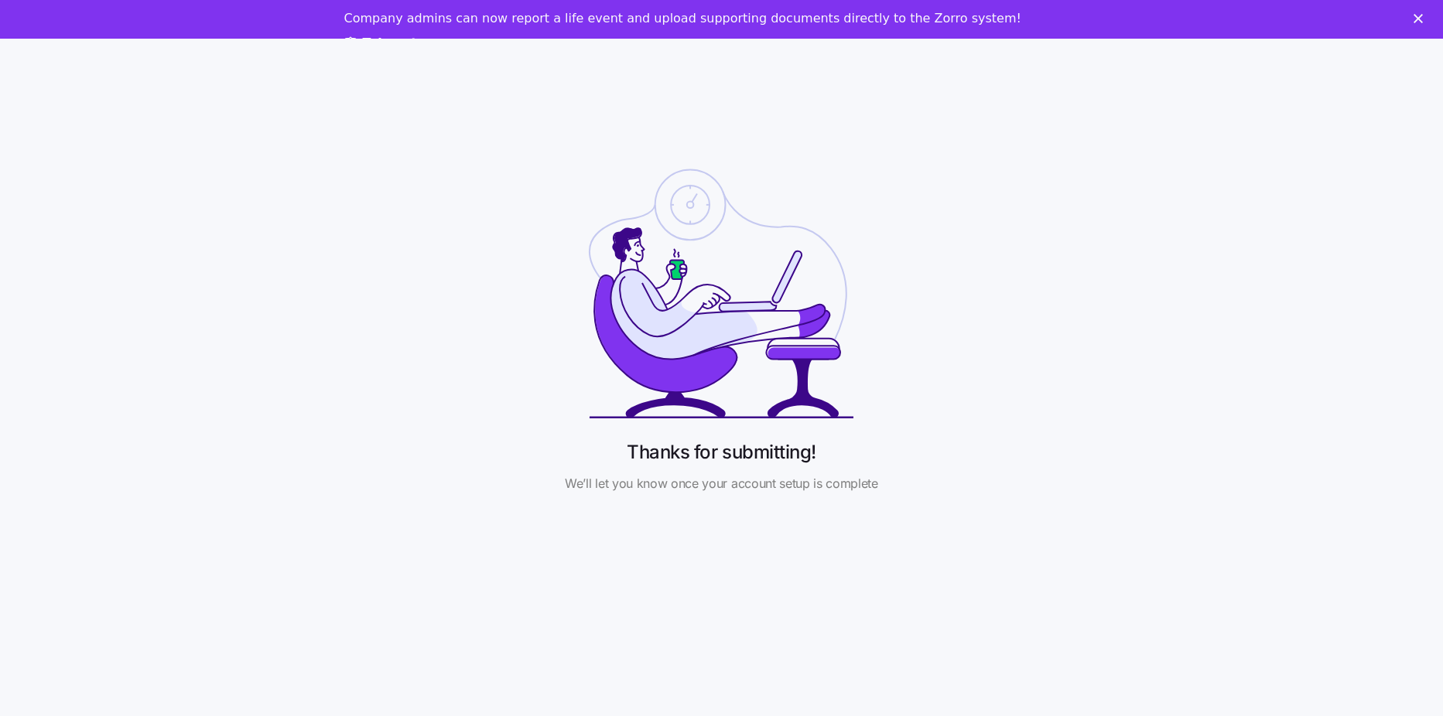
click at [1420, 13] on div "Company admins can now report a life event and upload supporting documents dire…" at bounding box center [721, 31] width 1443 height 51
click at [1414, 18] on icon "Close" at bounding box center [1417, 18] width 9 height 9
